Goal: Information Seeking & Learning: Learn about a topic

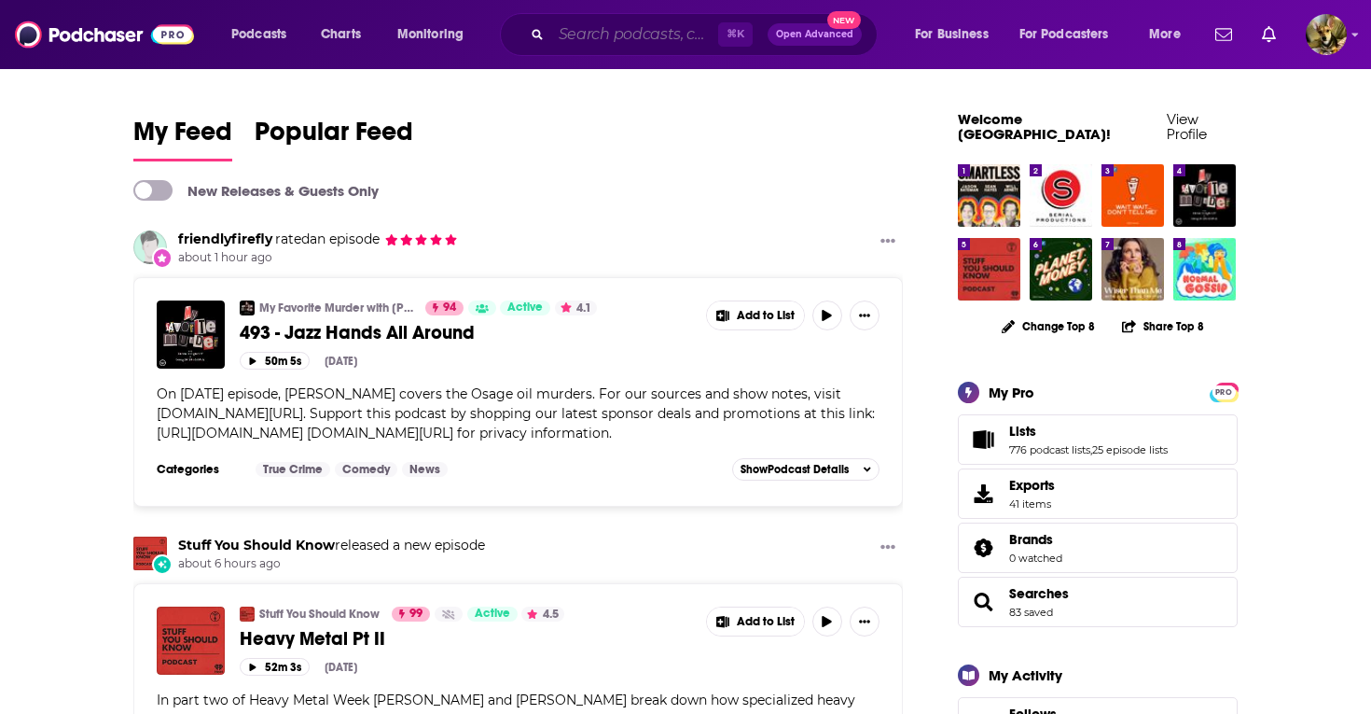
click at [627, 32] on input "Search podcasts, credits, & more..." at bounding box center [634, 35] width 167 height 30
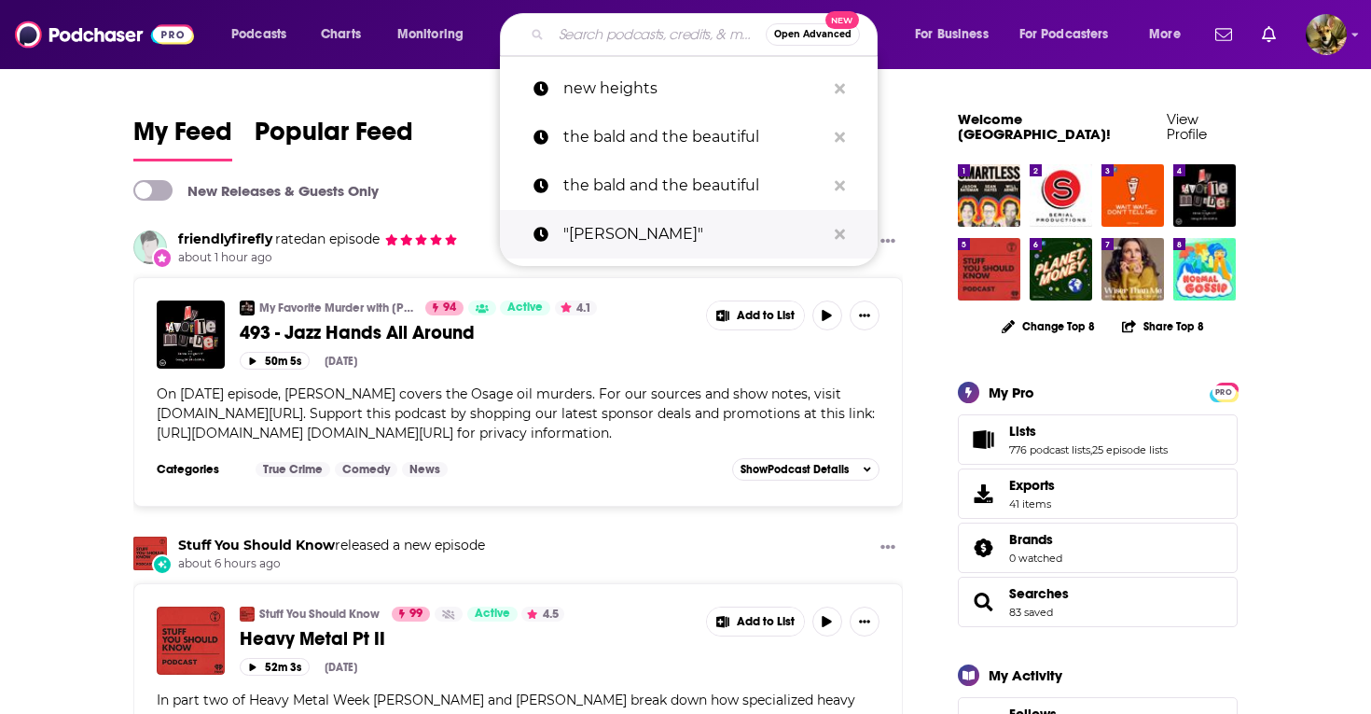
click at [616, 233] on p ""[PERSON_NAME]"" at bounding box center [694, 234] width 262 height 49
type input ""[PERSON_NAME]""
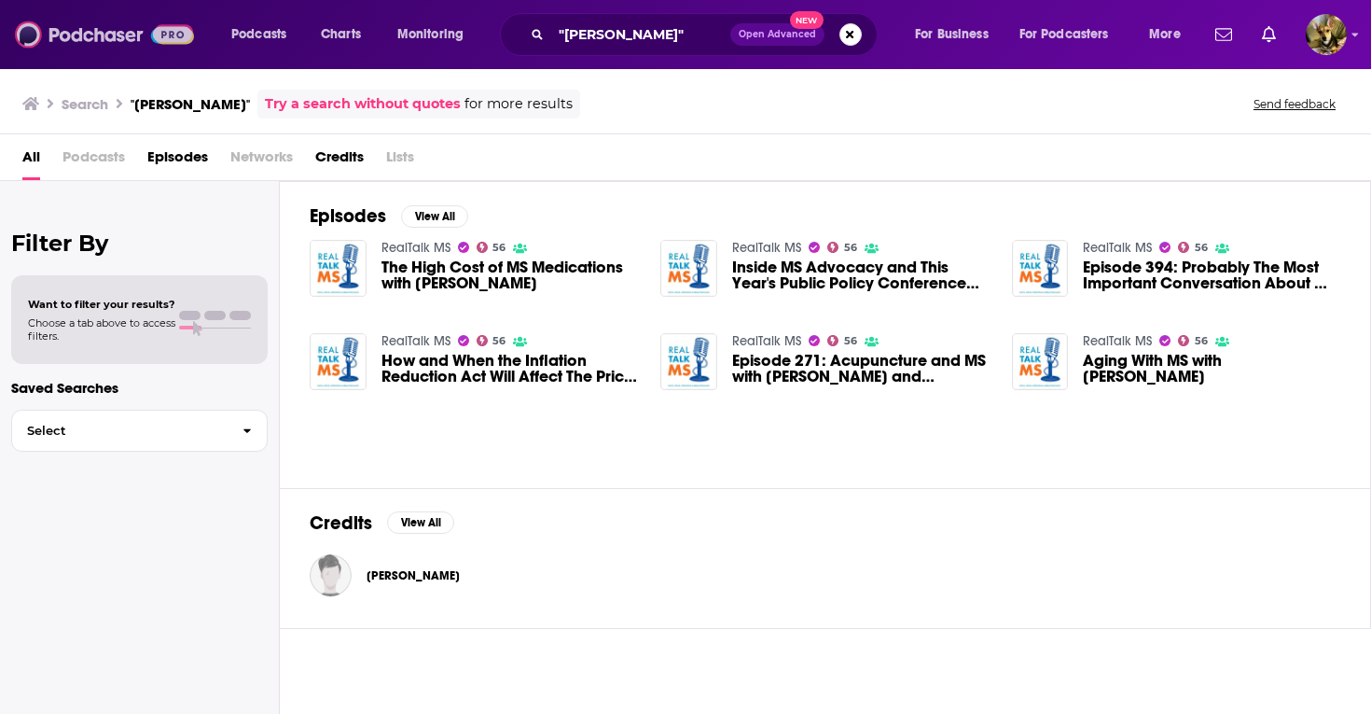
click at [129, 27] on img at bounding box center [104, 34] width 179 height 35
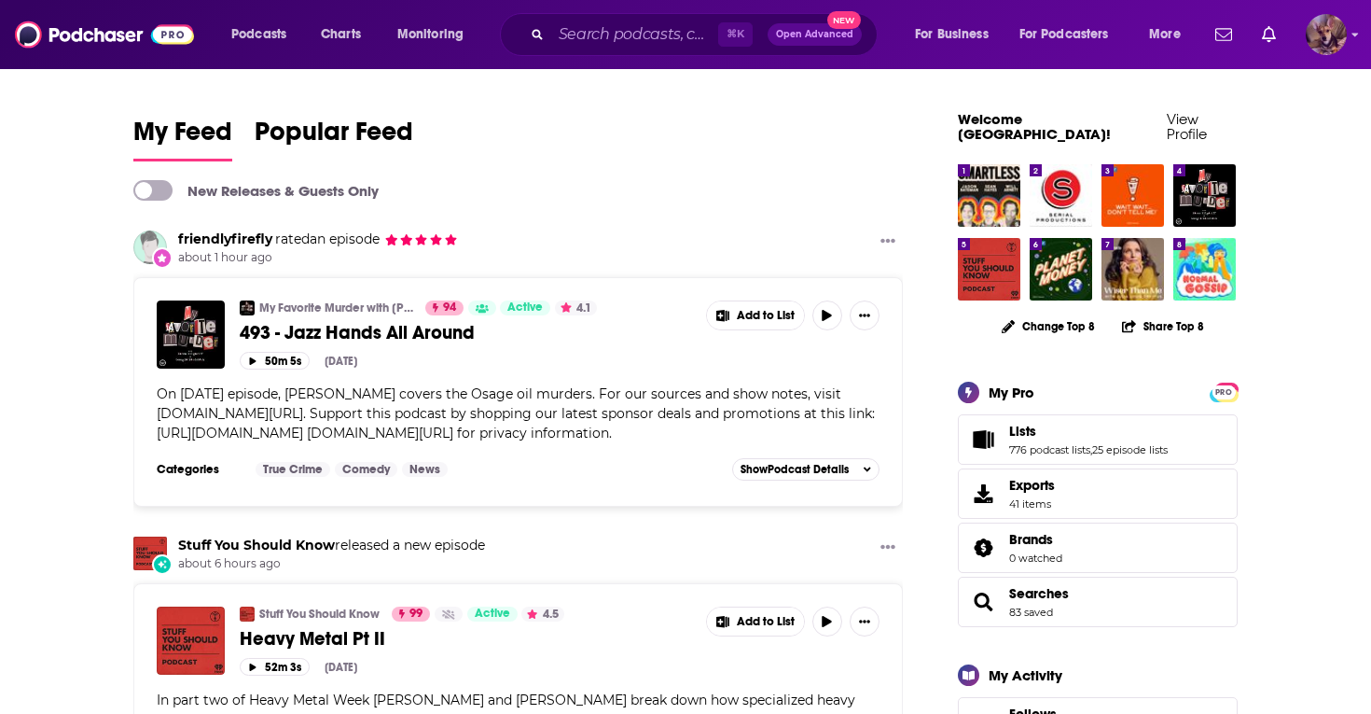
click at [1334, 33] on img "Logged in as SydneyDemo" at bounding box center [1326, 34] width 41 height 41
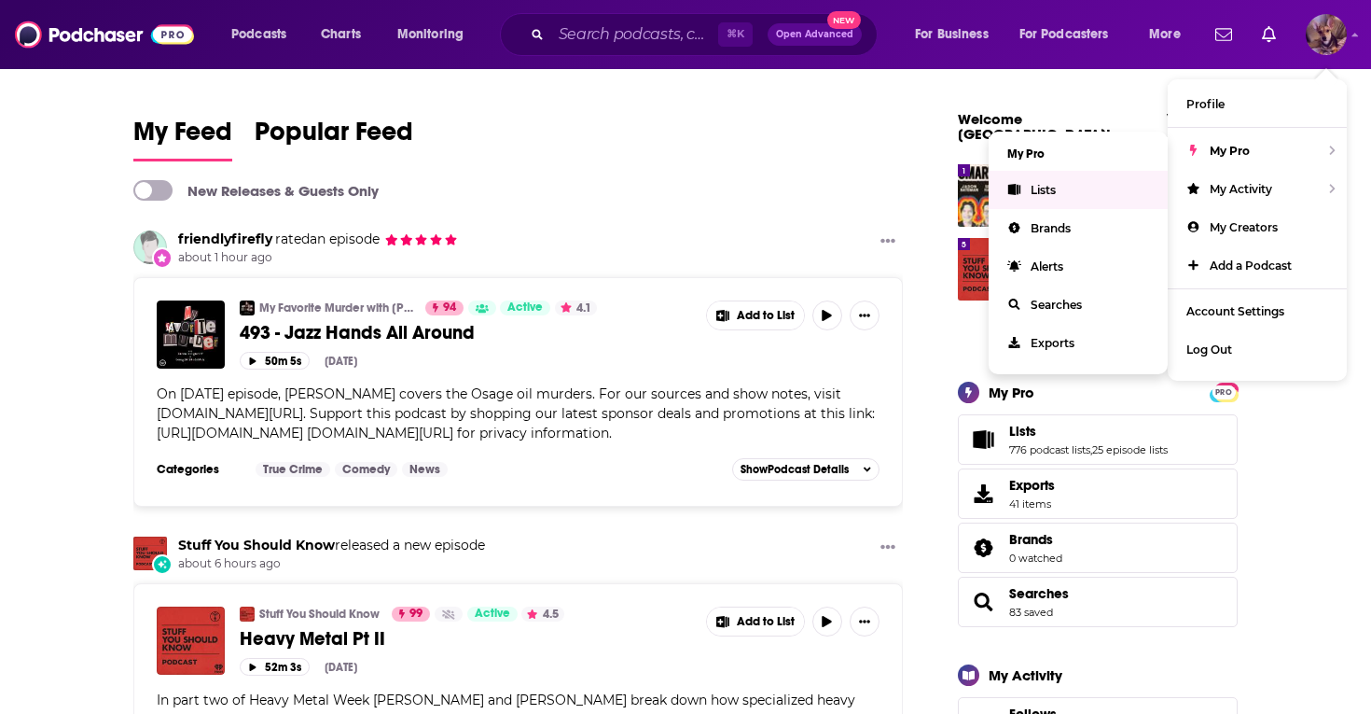
click at [1032, 188] on span "Lists" at bounding box center [1043, 190] width 25 height 14
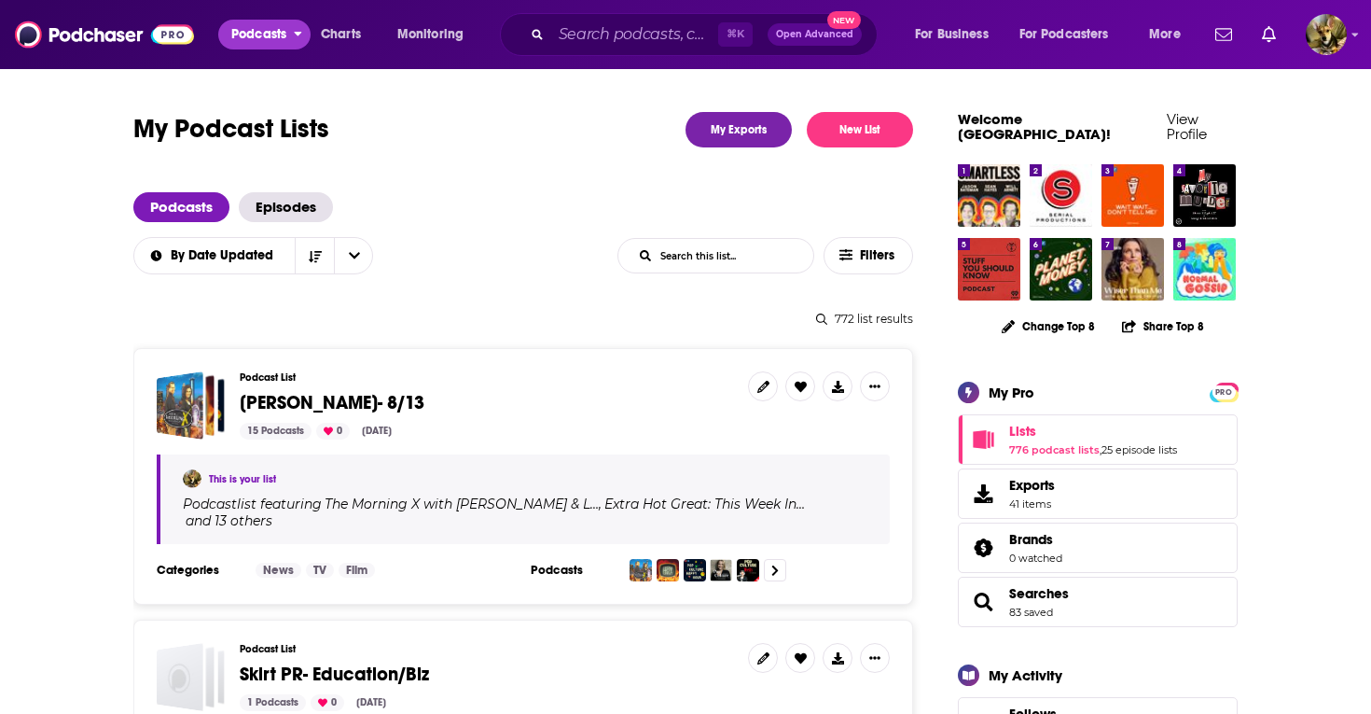
click at [257, 30] on span "Podcasts" at bounding box center [258, 34] width 55 height 26
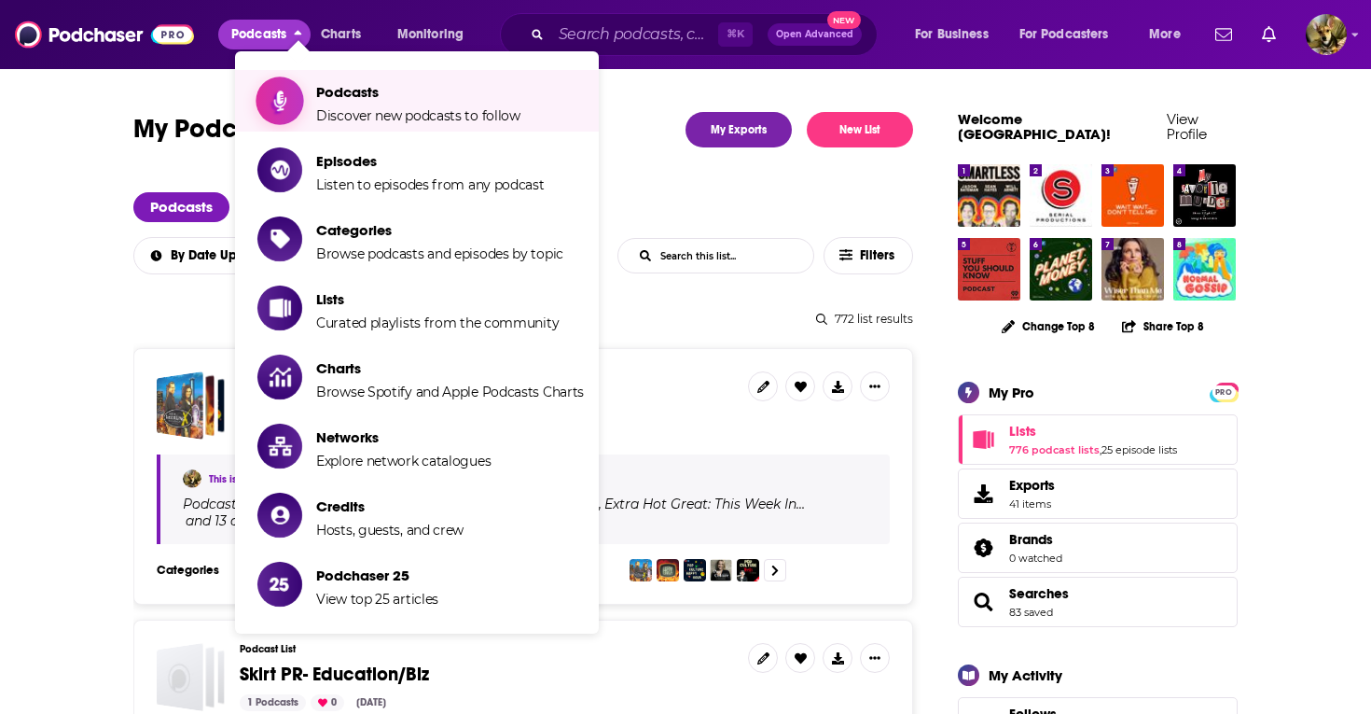
click at [321, 96] on span "Podcasts" at bounding box center [418, 92] width 204 height 18
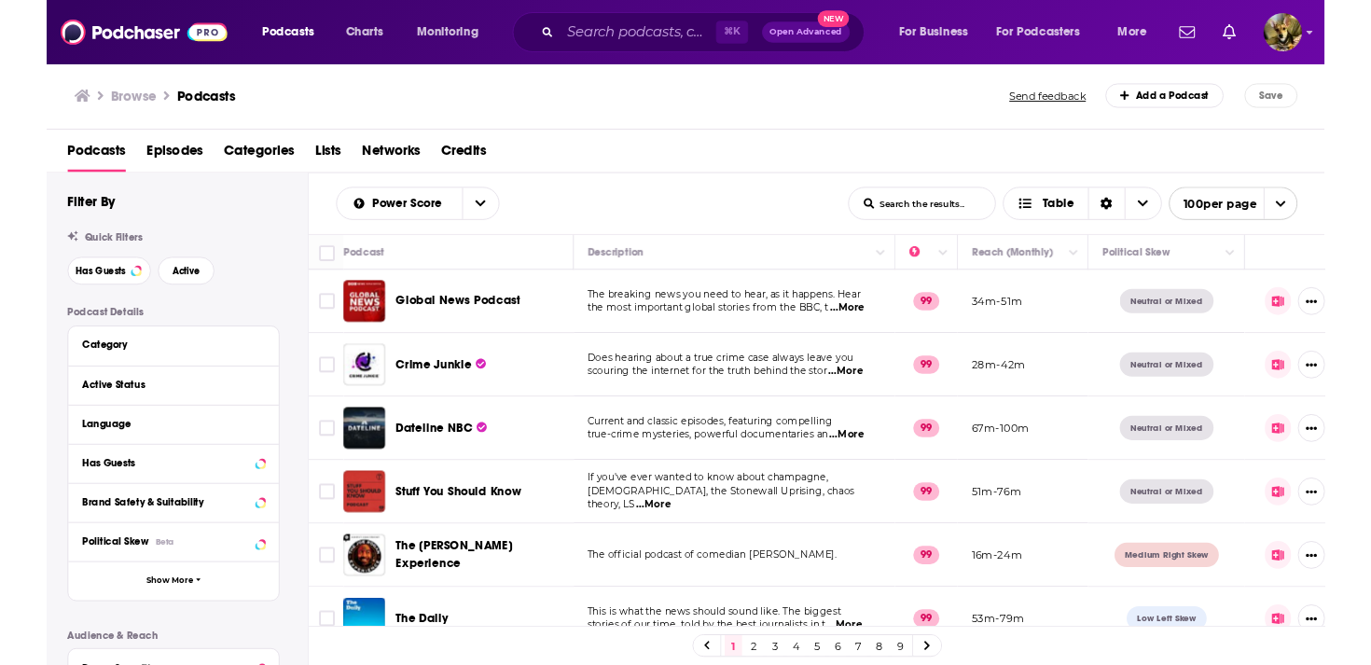
scroll to position [0, 21]
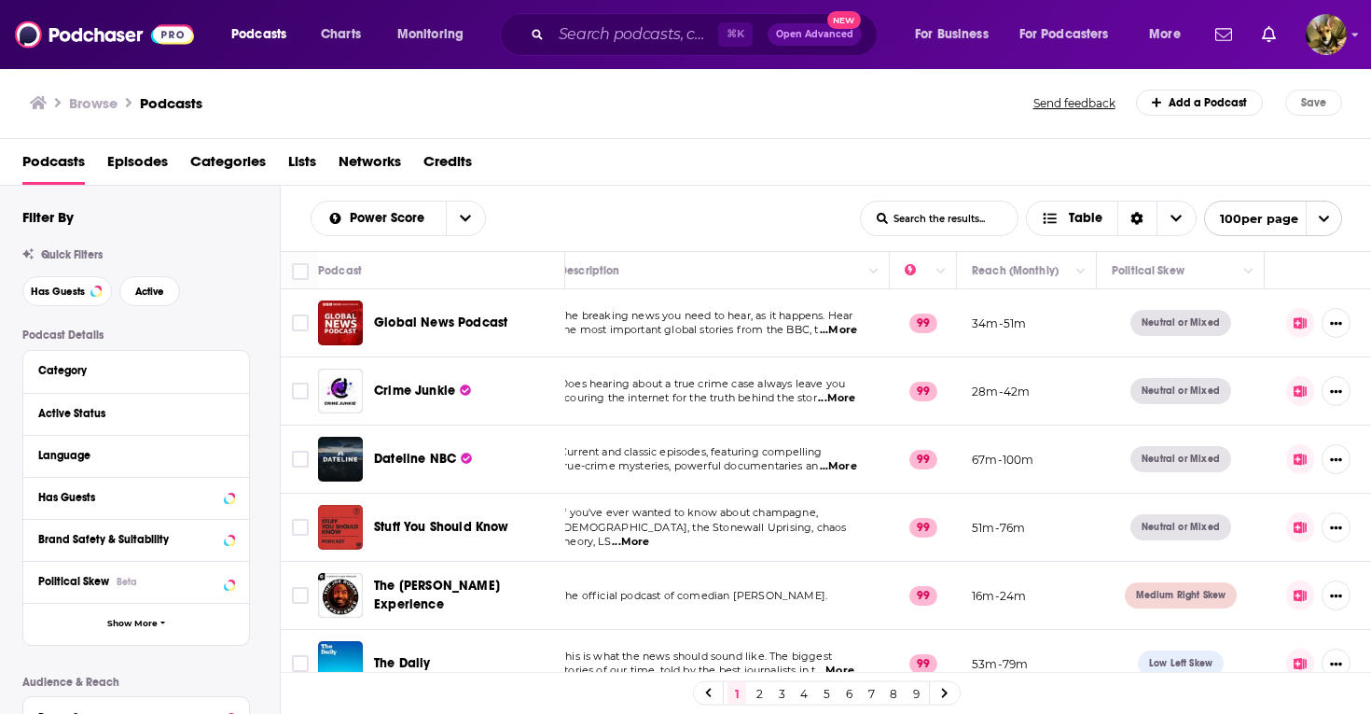
click at [1307, 324] on icon at bounding box center [1300, 323] width 13 height 12
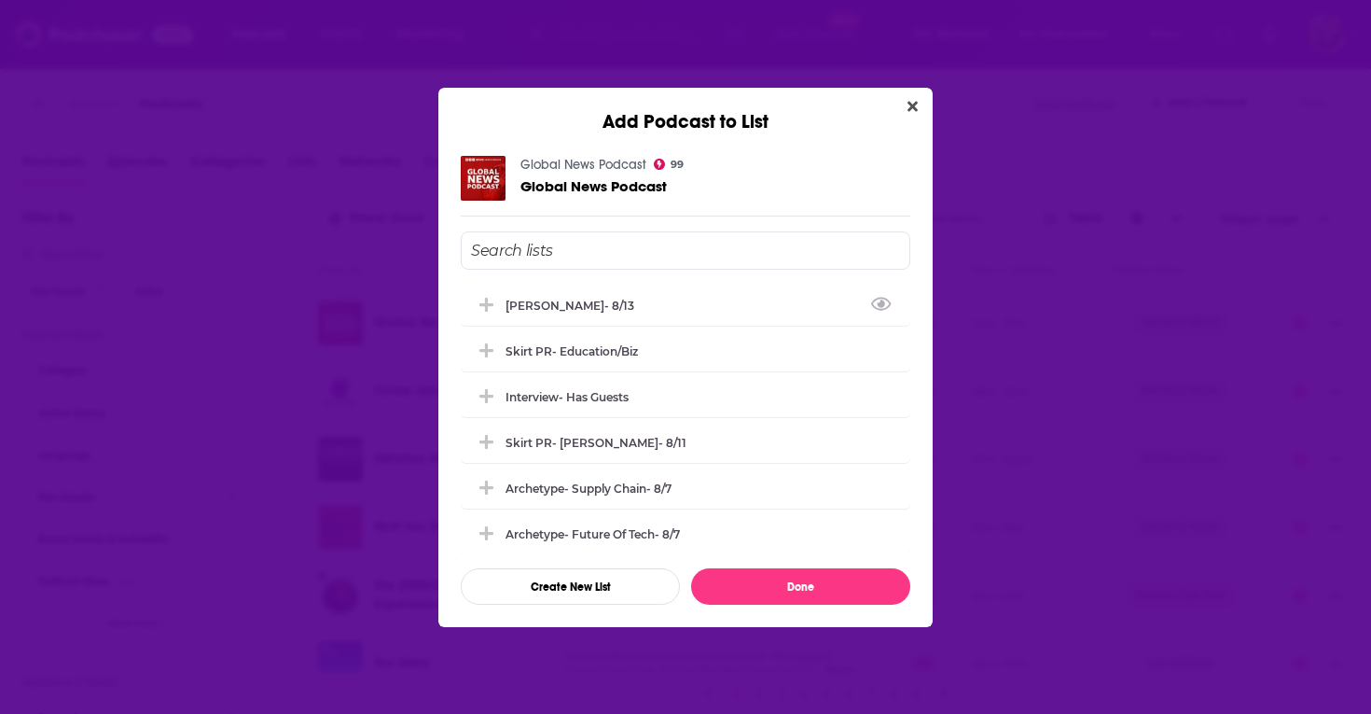
click at [626, 253] on input "Add Podcast To List" at bounding box center [686, 250] width 450 height 38
click at [480, 303] on icon "Add Podcast To List" at bounding box center [486, 304] width 14 height 14
click at [480, 303] on icon "Add Podcast To List" at bounding box center [486, 303] width 14 height 3
click at [484, 300] on icon "Add Podcast To List" at bounding box center [486, 304] width 14 height 17
type input "mental"
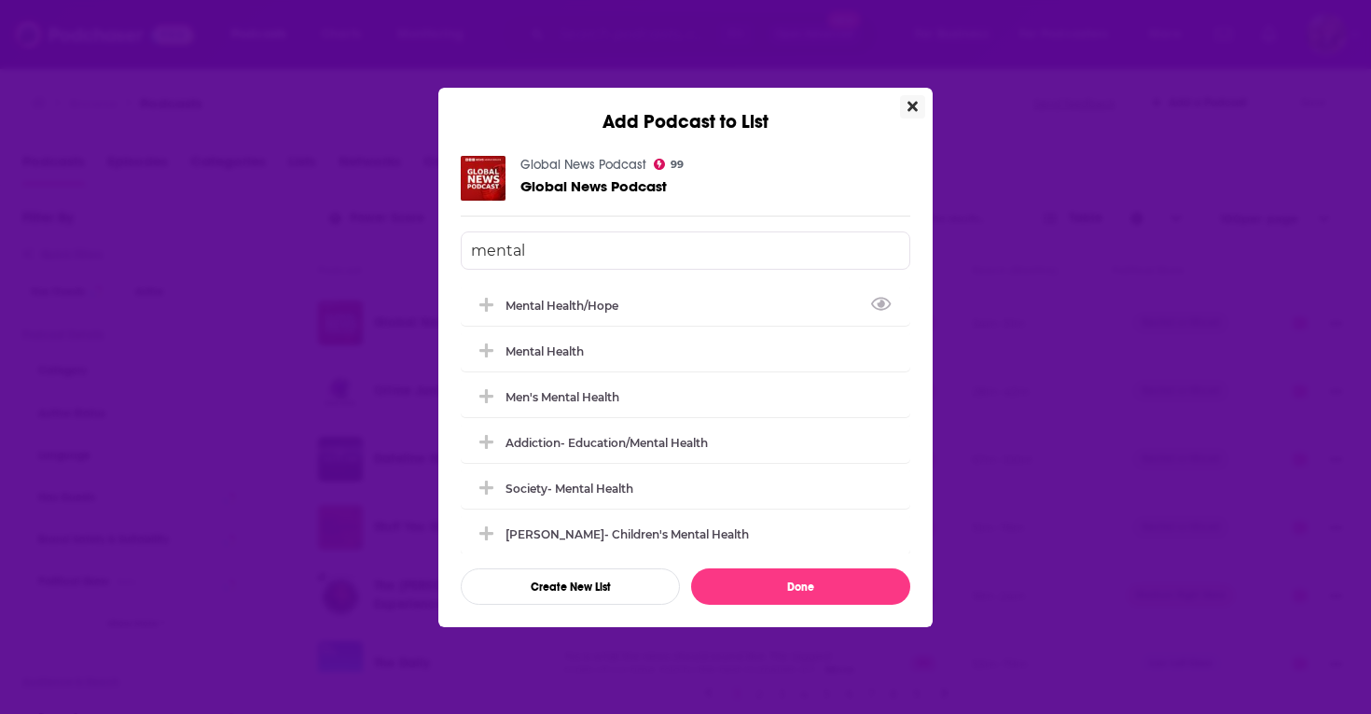
click at [914, 108] on icon "Close" at bounding box center [913, 106] width 10 height 10
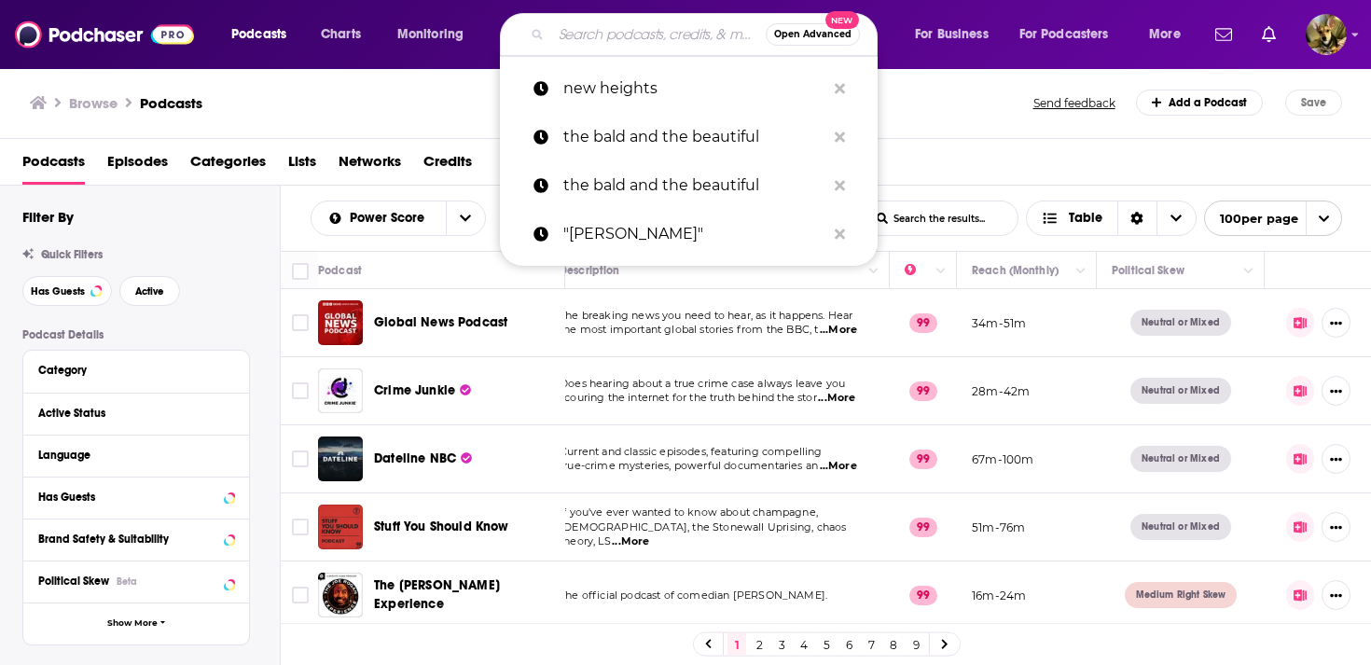
click at [582, 31] on input "Search podcasts, credits, & more..." at bounding box center [658, 35] width 215 height 30
click at [419, 102] on div "Browse Podcasts" at bounding box center [533, 103] width 1006 height 26
click at [596, 39] on input "Search podcasts, credits, & more..." at bounding box center [658, 35] width 215 height 30
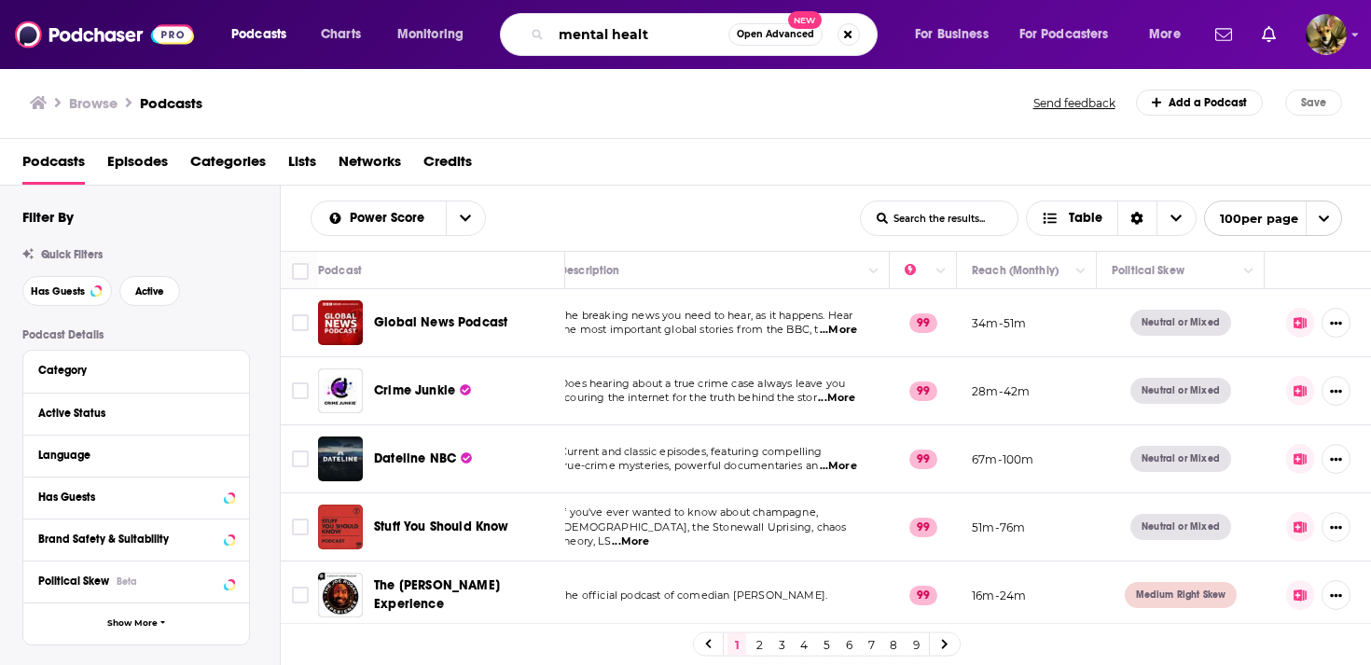
type input "mental health"
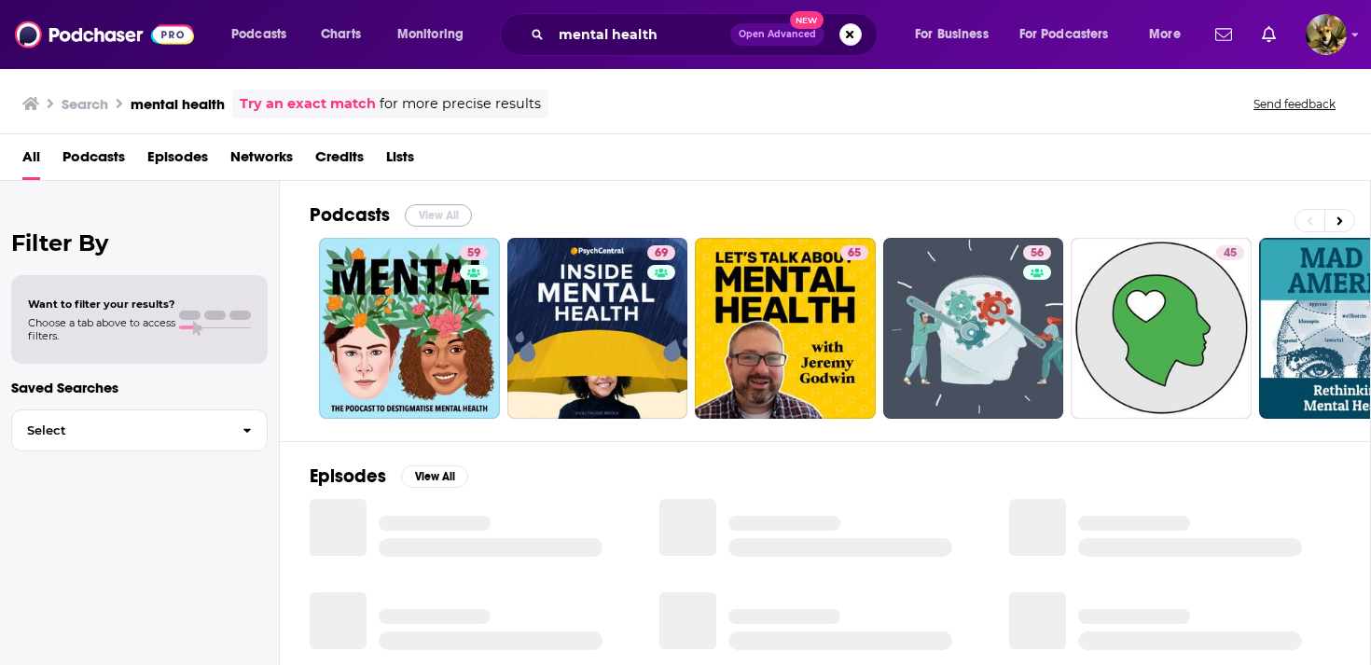
click at [430, 212] on button "View All" at bounding box center [438, 215] width 67 height 22
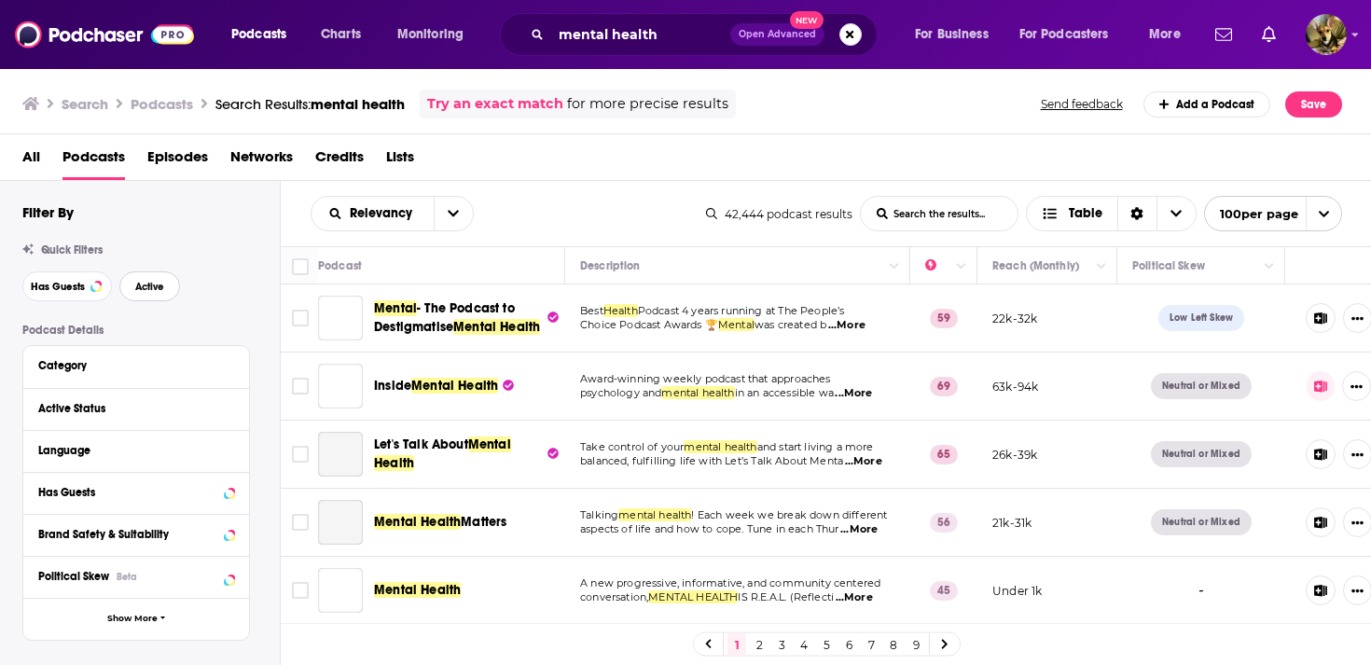
click at [149, 291] on span "Active" at bounding box center [149, 287] width 29 height 10
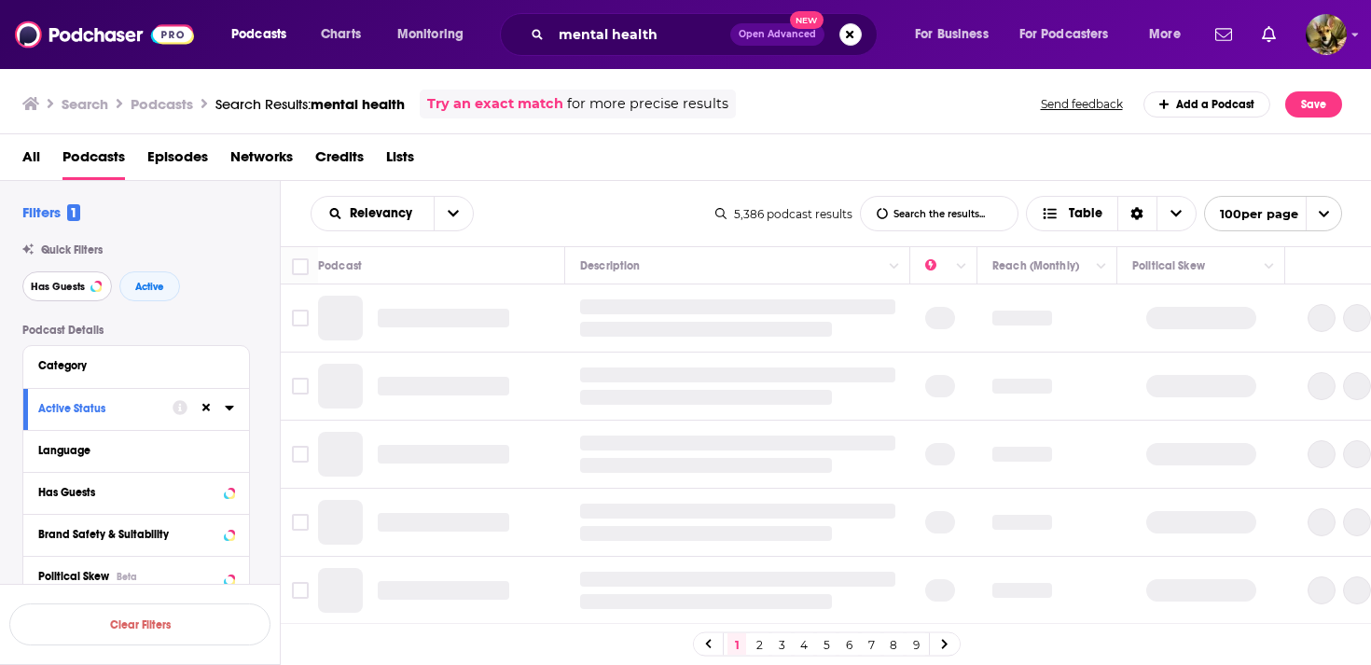
click at [59, 295] on button "Has Guests" at bounding box center [67, 286] width 90 height 30
click at [454, 216] on icon "open menu" at bounding box center [453, 213] width 11 height 13
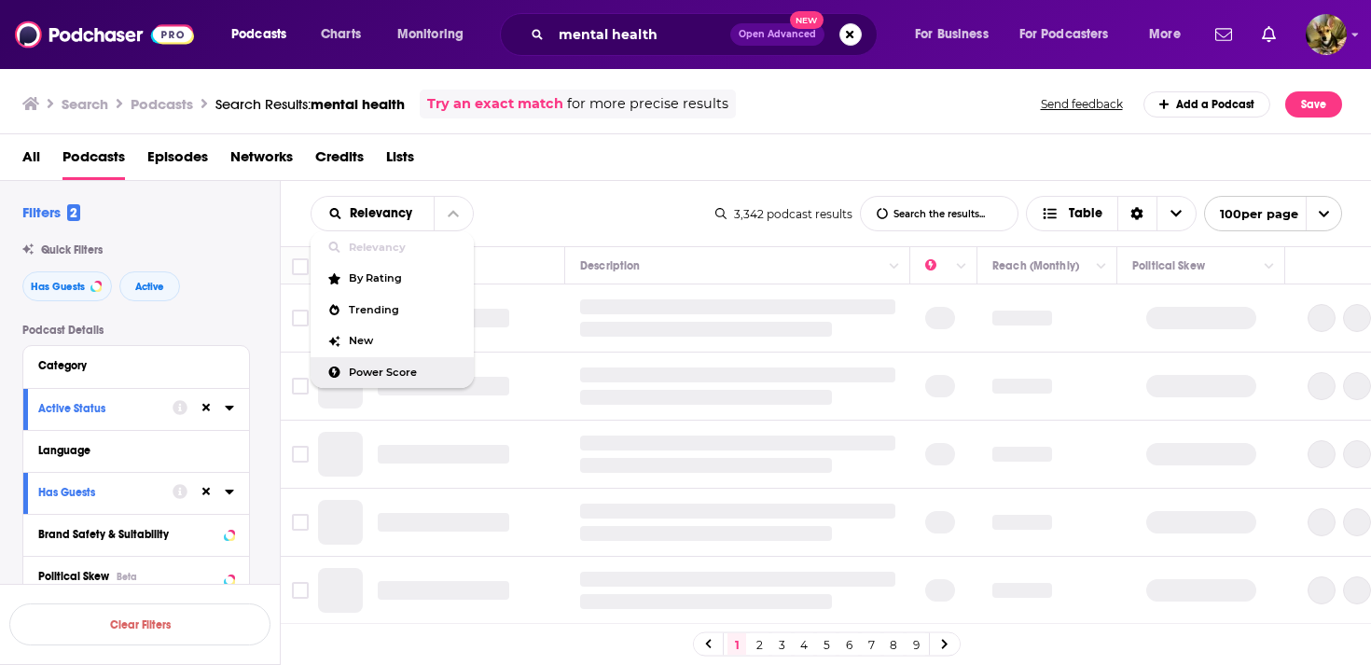
click at [383, 377] on span "Power Score" at bounding box center [404, 373] width 110 height 10
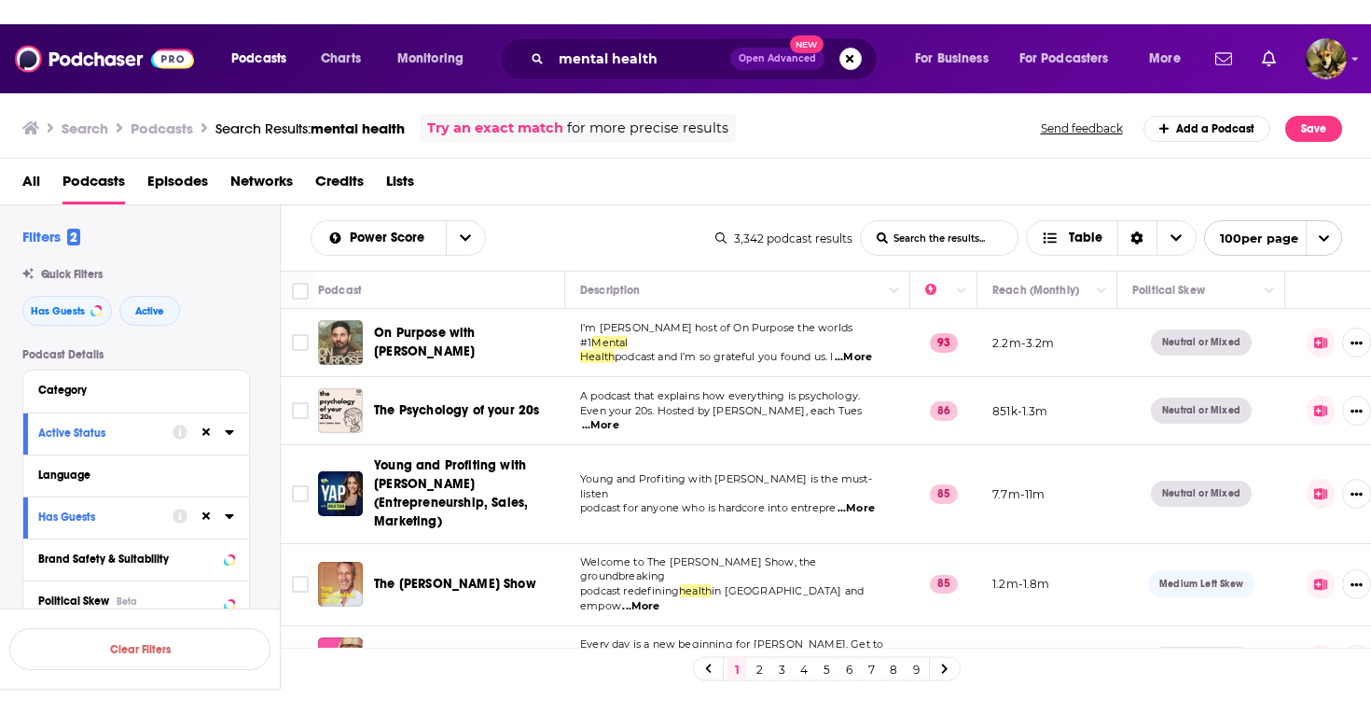
scroll to position [0, 21]
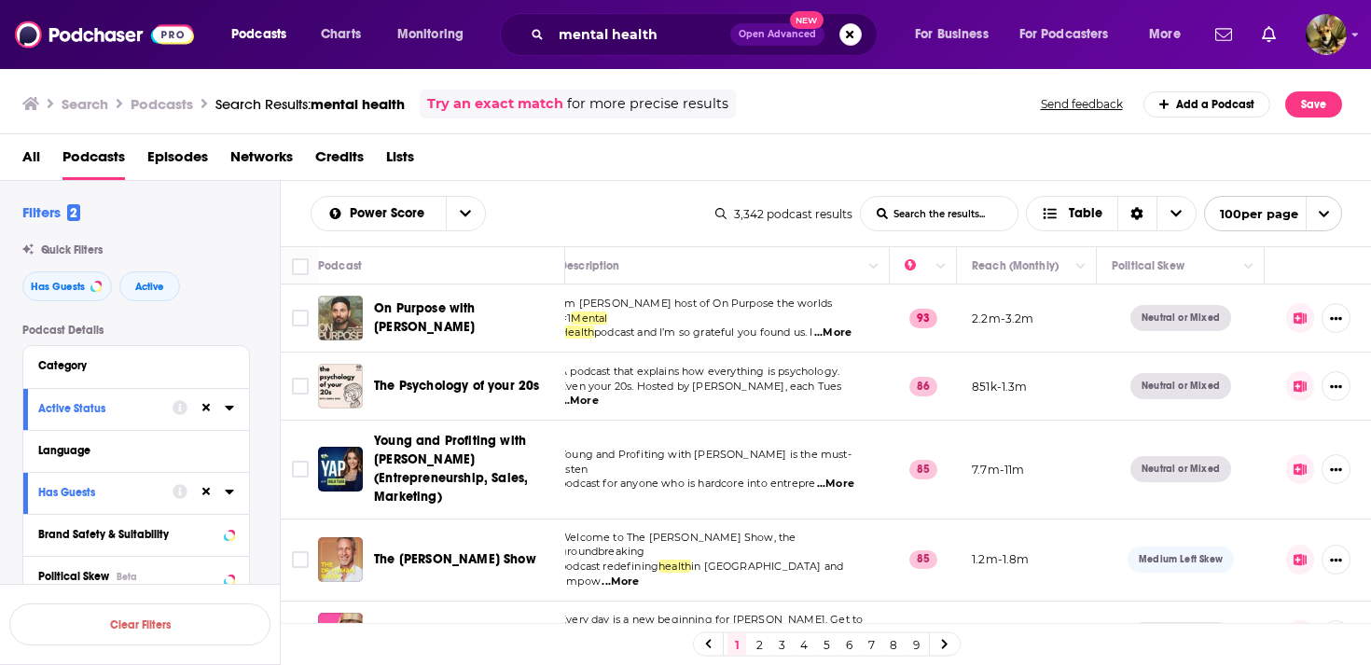
click at [1299, 317] on icon at bounding box center [1301, 318] width 14 height 12
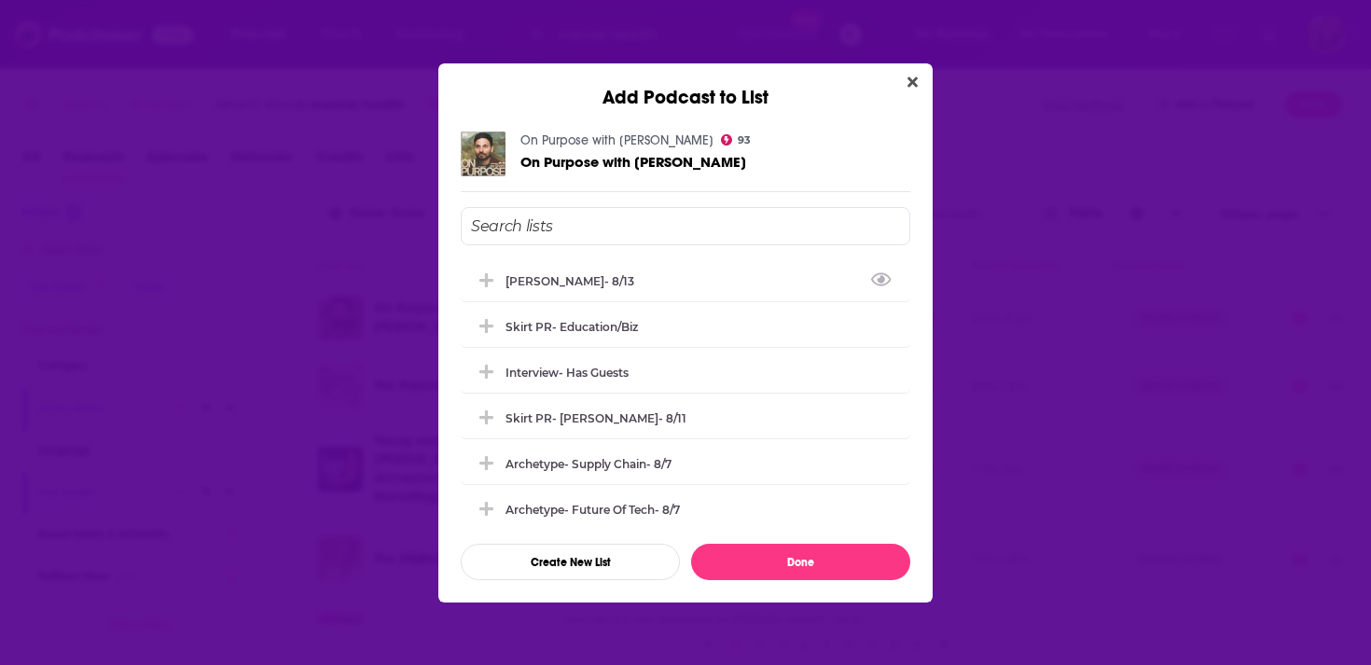
click at [535, 230] on input "Add Podcast To List" at bounding box center [686, 226] width 450 height 38
type input "mental health"
click at [913, 77] on icon "Close" at bounding box center [913, 82] width 10 height 15
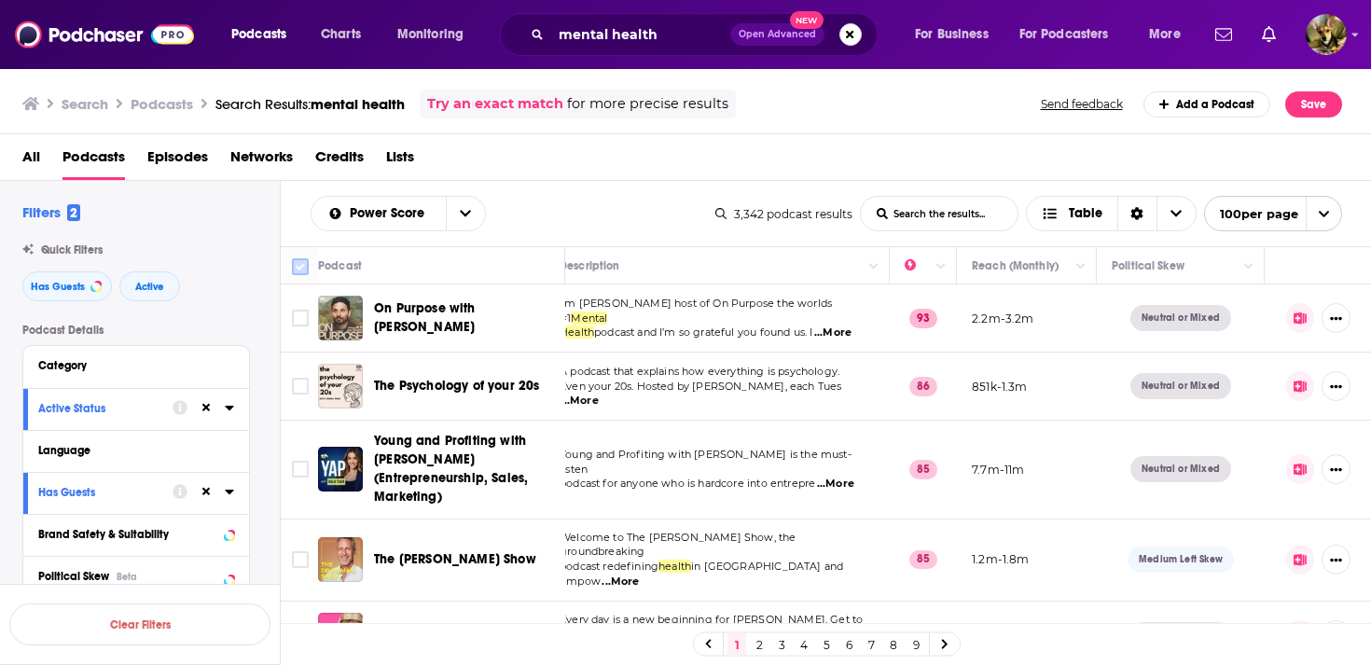
click at [300, 263] on input "Toggle select all" at bounding box center [300, 266] width 17 height 17
checkbox input "true"
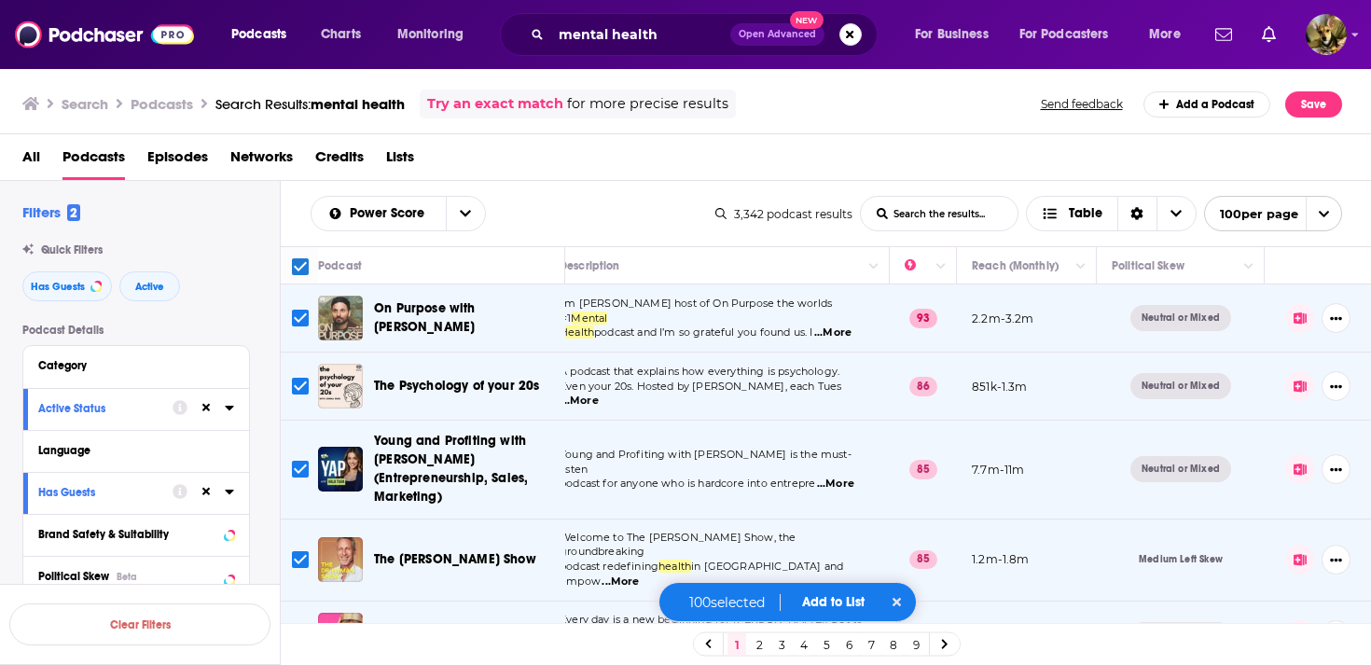
click at [840, 602] on button "Add to List" at bounding box center [833, 602] width 92 height 16
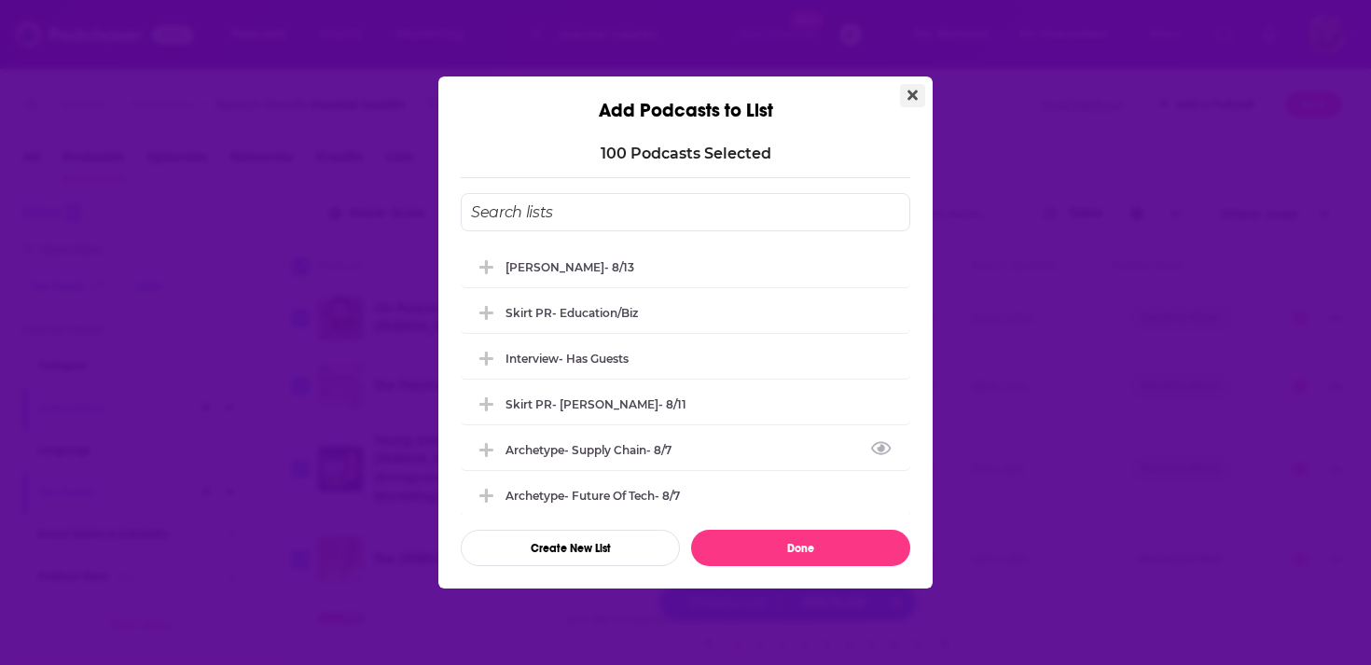
click at [914, 95] on icon "Close" at bounding box center [913, 95] width 10 height 10
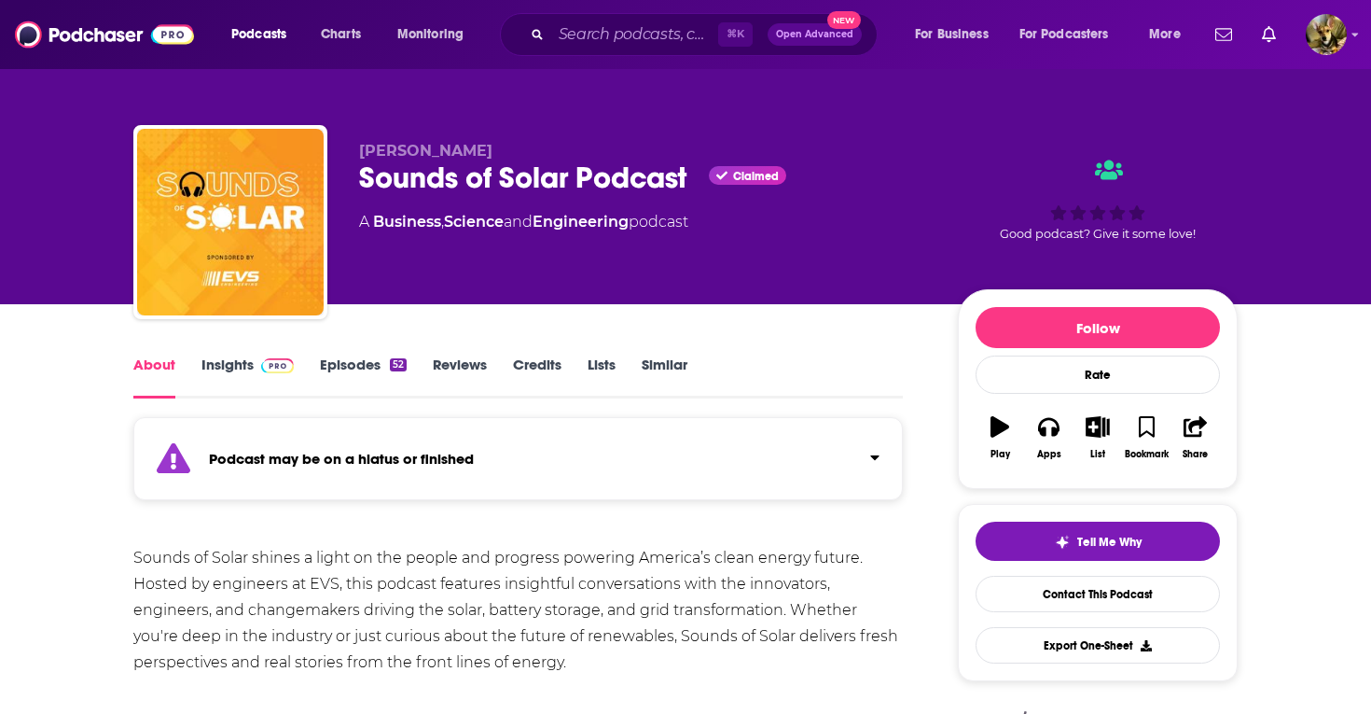
click at [231, 360] on link "Insights" at bounding box center [247, 376] width 92 height 43
